Goal: Task Accomplishment & Management: Use online tool/utility

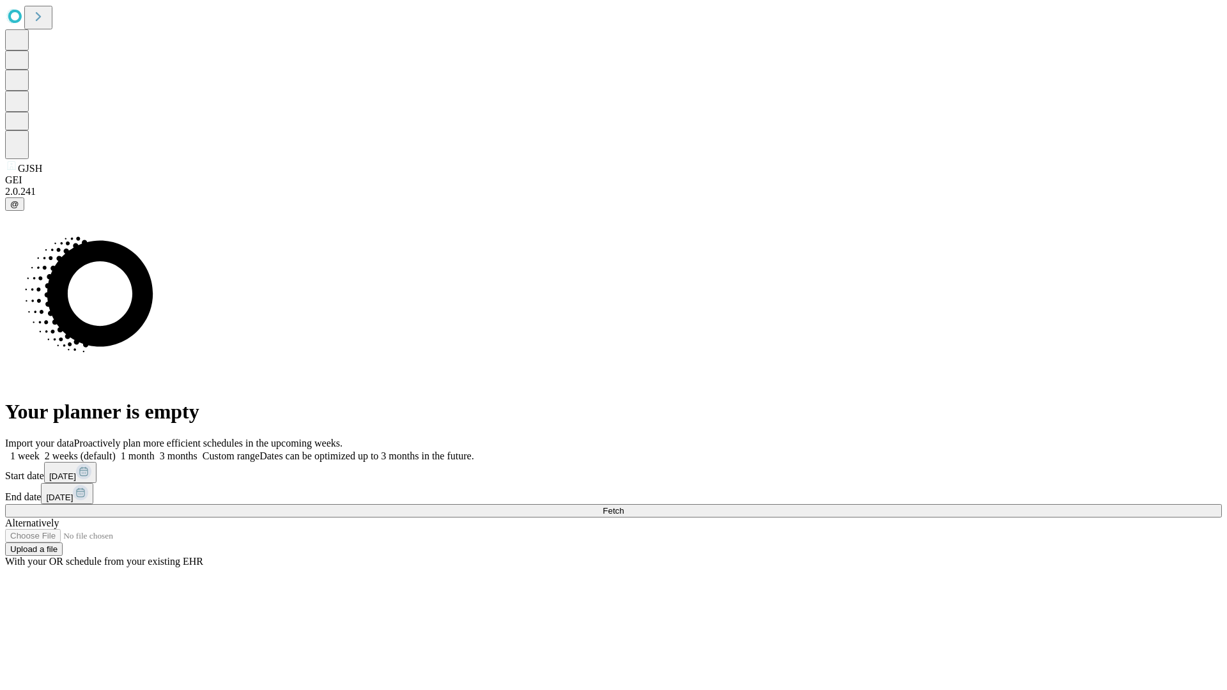
click at [624, 506] on span "Fetch" at bounding box center [613, 511] width 21 height 10
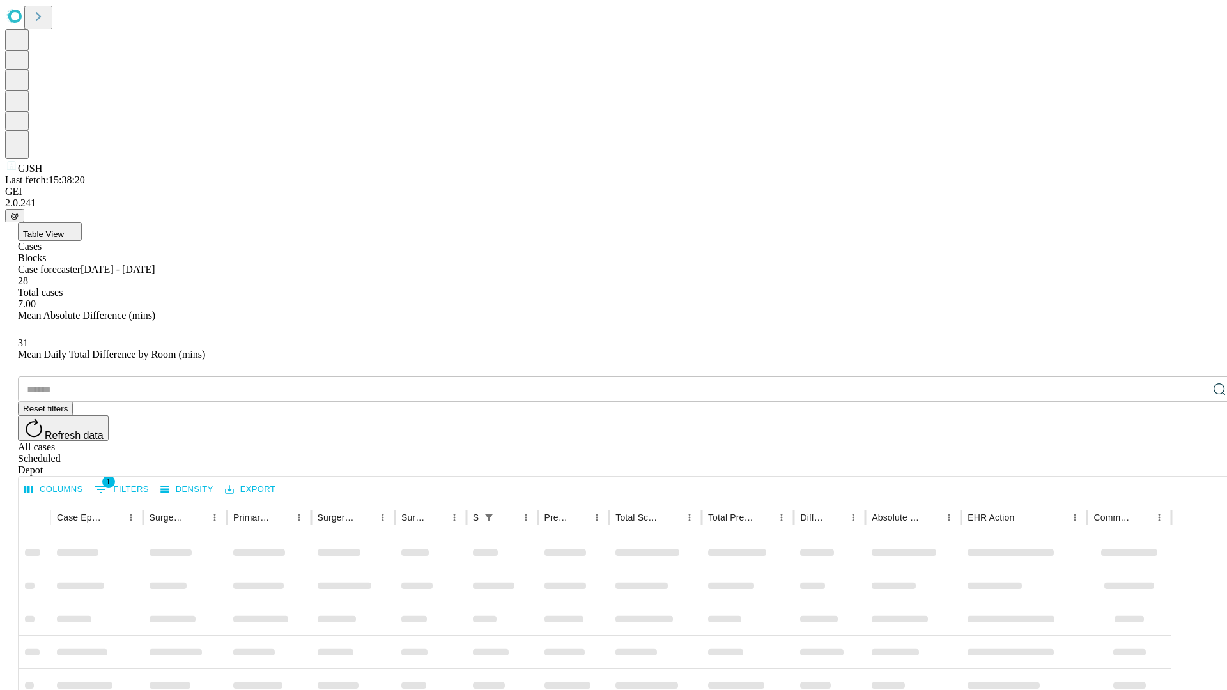
click at [1194, 465] on div "Depot" at bounding box center [626, 471] width 1217 height 12
